Goal: Transaction & Acquisition: Purchase product/service

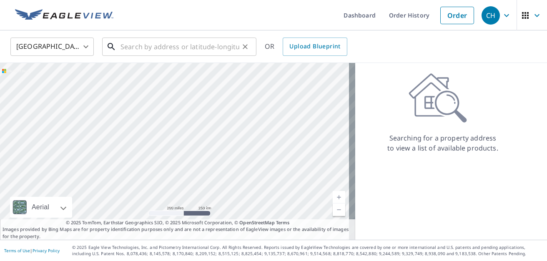
click at [140, 40] on input "text" at bounding box center [180, 46] width 119 height 23
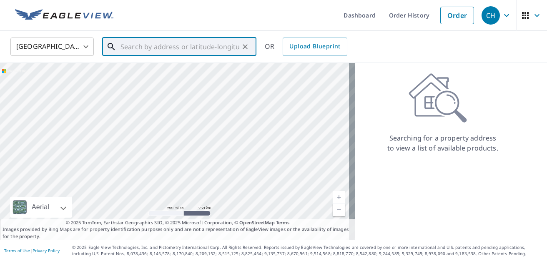
paste input "[STREET_ADDRESS]"
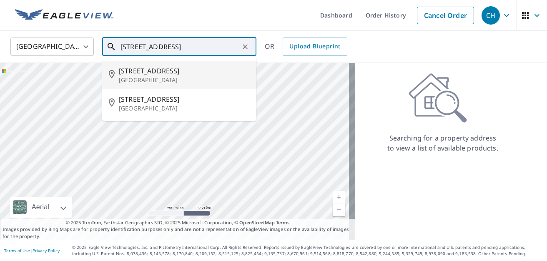
click at [152, 76] on p "[GEOGRAPHIC_DATA]" at bounding box center [184, 80] width 131 height 8
type input "[STREET_ADDRESS]"
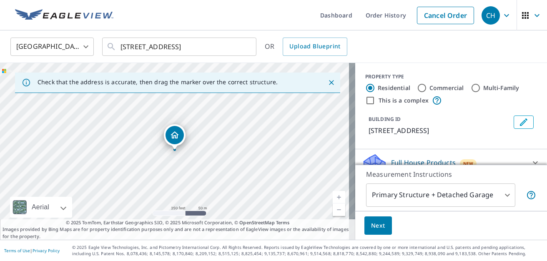
click at [335, 196] on link "Current Level 17, Zoom In" at bounding box center [339, 197] width 13 height 13
drag, startPoint x: 237, startPoint y: 176, endPoint x: 287, endPoint y: 165, distance: 50.9
click at [287, 165] on div "[STREET_ADDRESS]" at bounding box center [177, 151] width 355 height 177
click at [333, 198] on link "Current Level 19, Zoom In" at bounding box center [339, 197] width 13 height 13
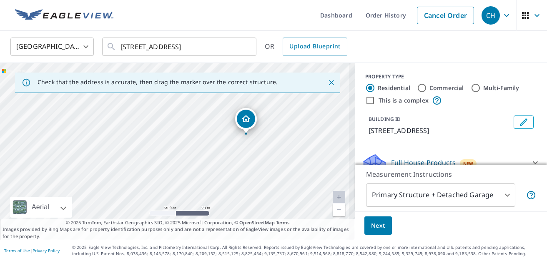
click at [333, 198] on link "Current Level 19, Zoom In Disabled" at bounding box center [339, 197] width 13 height 13
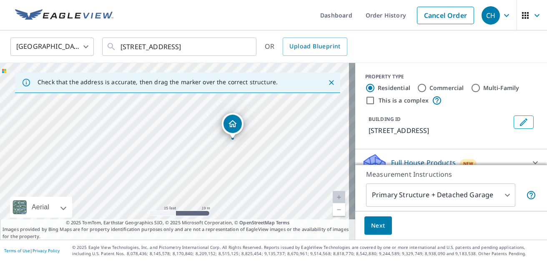
drag, startPoint x: 286, startPoint y: 167, endPoint x: 244, endPoint y: 178, distance: 43.2
click at [244, 178] on div "[STREET_ADDRESS]" at bounding box center [177, 151] width 355 height 177
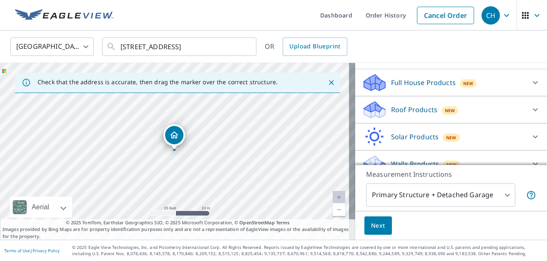
scroll to position [103, 0]
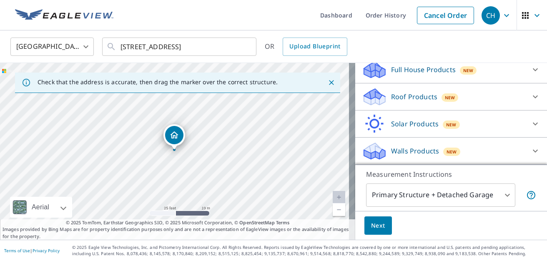
click at [530, 98] on icon at bounding box center [535, 97] width 10 height 10
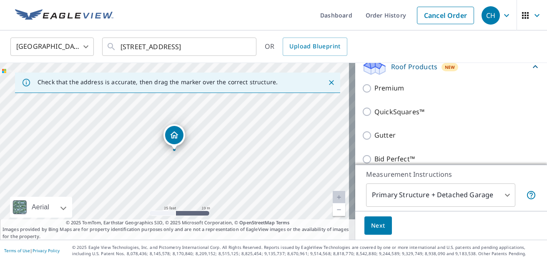
scroll to position [124, 0]
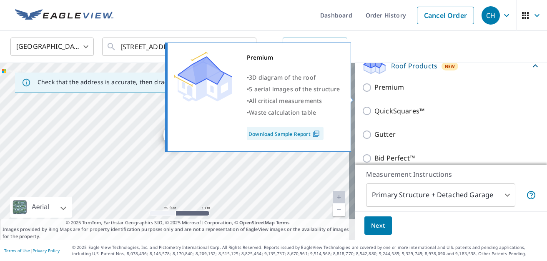
click at [362, 93] on input "Premium" at bounding box center [368, 88] width 13 height 10
checkbox input "true"
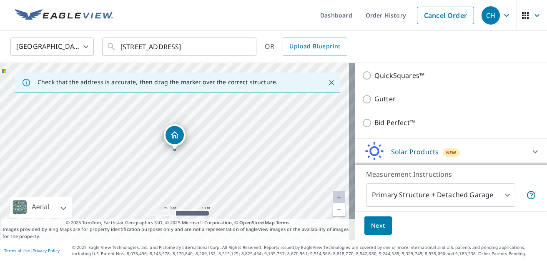
scroll to position [229, 0]
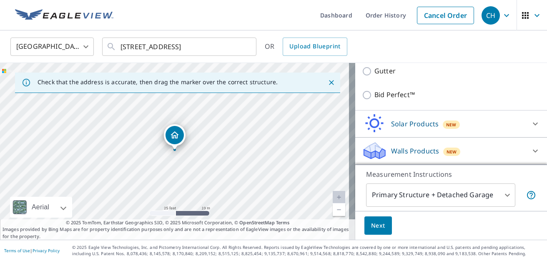
click at [374, 229] on span "Next" at bounding box center [378, 226] width 14 height 10
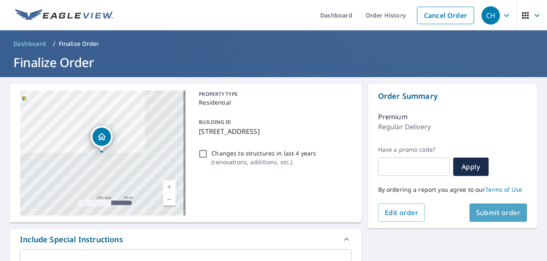
click at [488, 214] on span "Submit order" at bounding box center [498, 212] width 45 height 9
